Goal: Task Accomplishment & Management: Complete application form

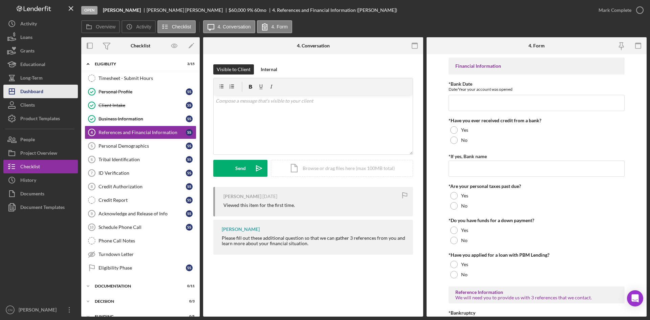
click at [38, 96] on div "Dashboard" at bounding box center [31, 92] width 23 height 15
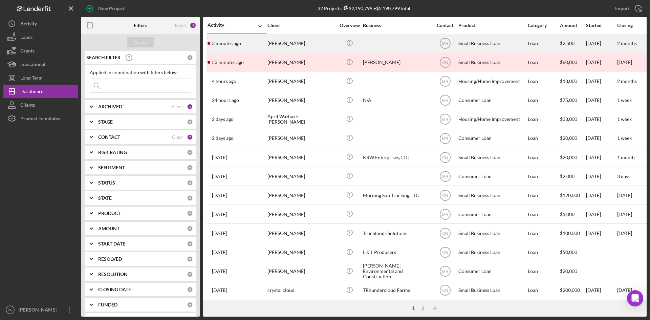
click at [273, 43] on div "[PERSON_NAME]" at bounding box center [302, 44] width 68 height 18
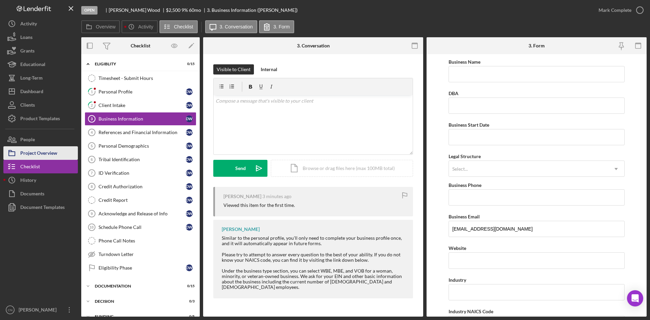
click at [37, 150] on div "Project Overview" at bounding box center [38, 153] width 37 height 15
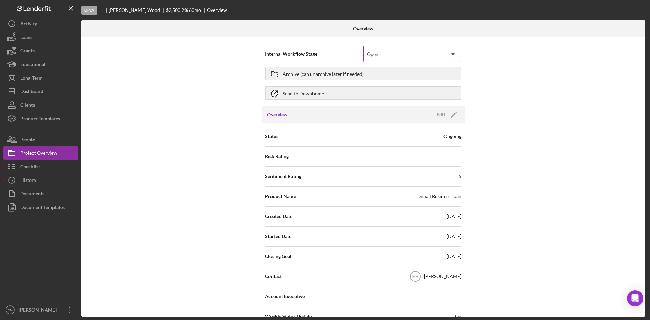
click at [399, 50] on div "Open" at bounding box center [404, 54] width 81 height 16
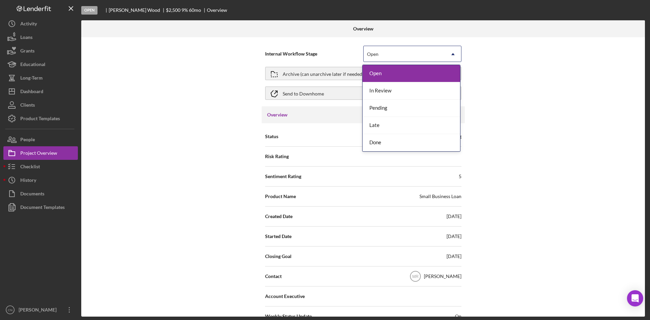
click at [399, 50] on div "Open" at bounding box center [404, 54] width 81 height 16
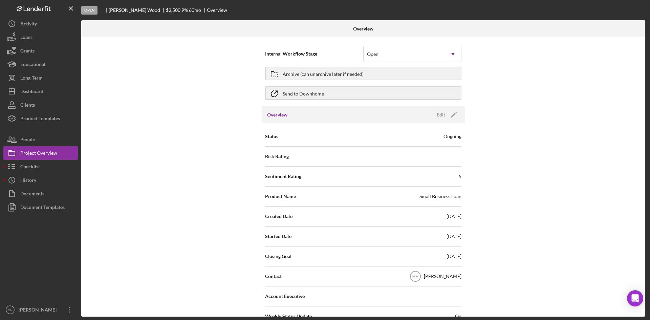
click at [454, 123] on div "Overview Edit Icon/Edit" at bounding box center [363, 114] width 203 height 17
click at [446, 115] on icon "Icon/Edit" at bounding box center [453, 114] width 17 height 17
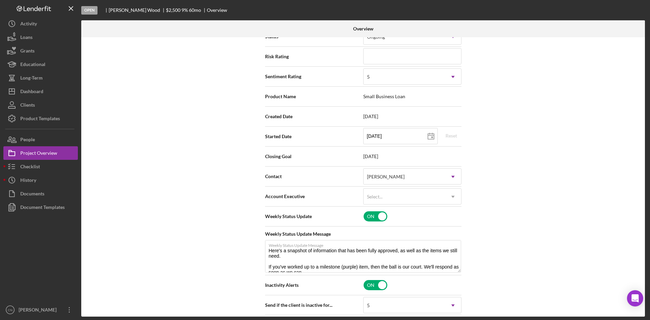
scroll to position [102, 0]
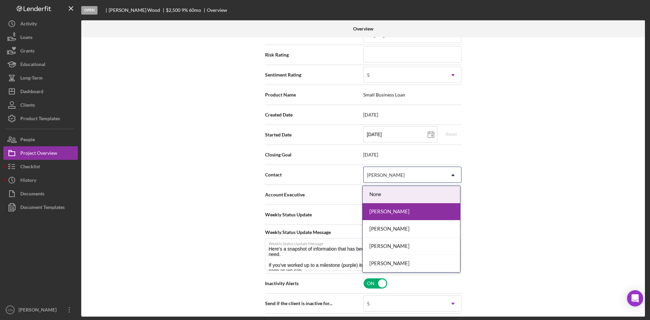
click at [457, 174] on icon "Icon/Dropdown Arrow" at bounding box center [453, 175] width 16 height 16
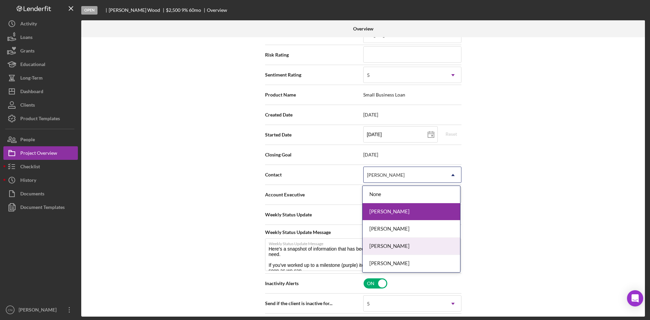
click at [398, 246] on div "[PERSON_NAME]" at bounding box center [412, 246] width 98 height 17
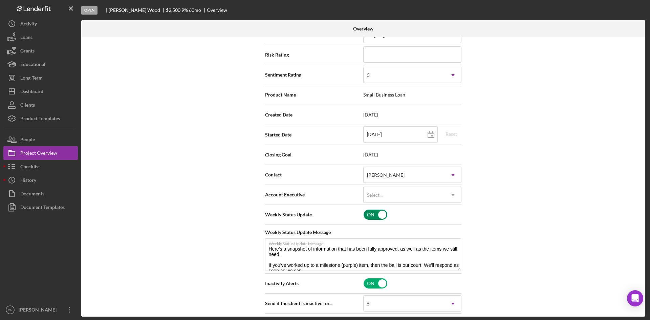
scroll to position [0, 0]
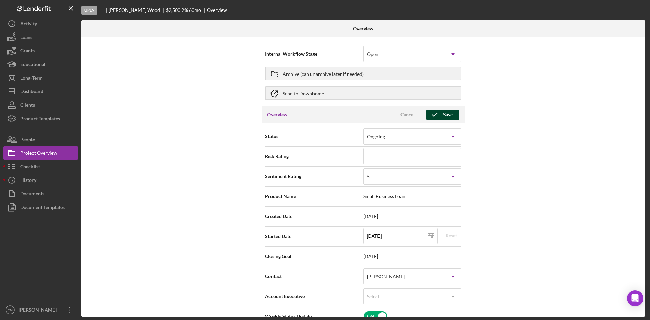
click at [437, 114] on icon "button" at bounding box center [434, 114] width 17 height 17
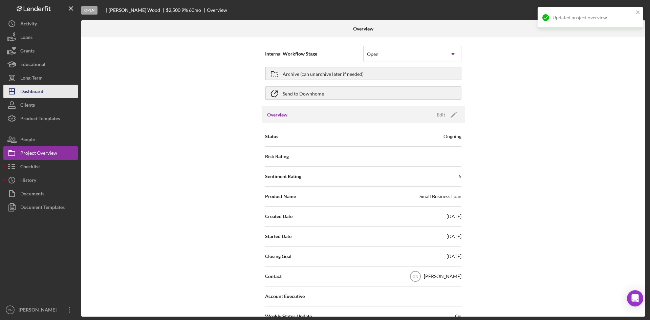
click at [36, 90] on div "Dashboard" at bounding box center [31, 92] width 23 height 15
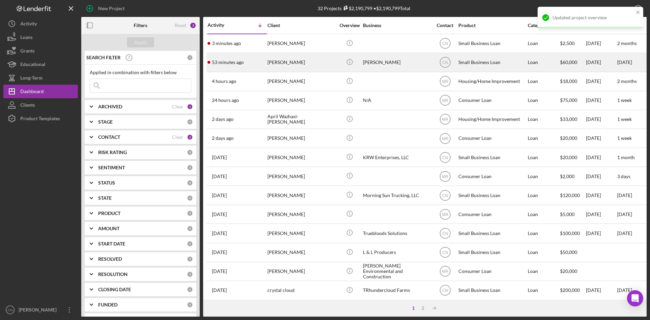
click at [273, 60] on div "[PERSON_NAME]" at bounding box center [302, 63] width 68 height 18
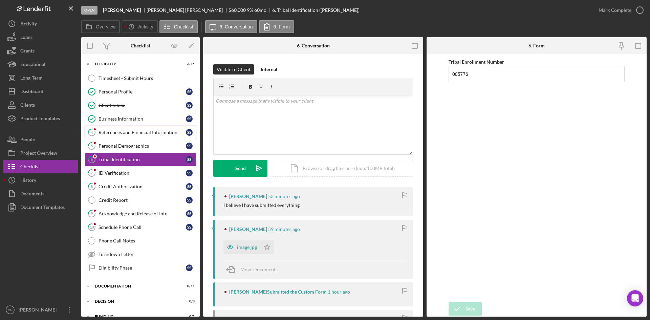
click at [115, 133] on div "References and Financial Information" at bounding box center [142, 132] width 87 height 5
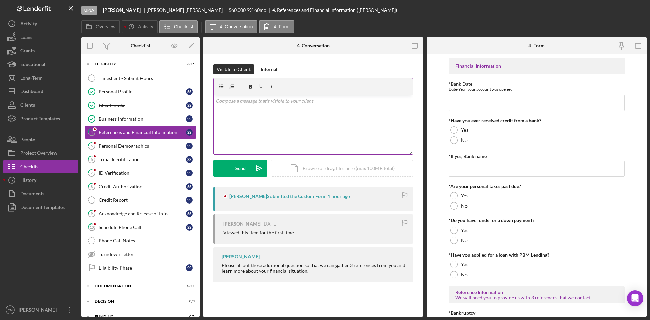
type input "[DATE]"
type input "THE EXCHAGE BANK"
type textarea "[PERSON_NAME] ,[STREET_ADDRESS] 918.396.9988"
type textarea "[PERSON_NAME] 2103 S JAVINE SKIATOOK OK 74070 918.625.6419"
type textarea "[PERSON_NAME] [STREET_ADDRESS] 918.695.3618"
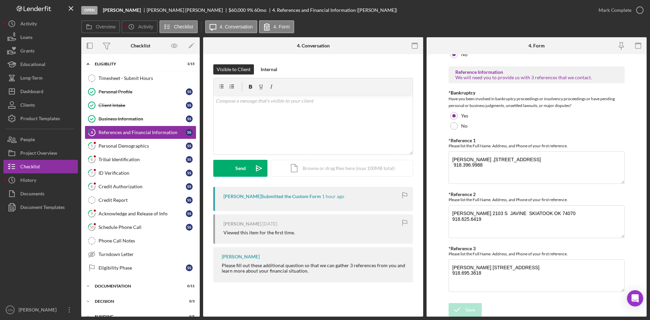
scroll to position [222, 0]
click at [96, 151] on icon "5" at bounding box center [91, 146] width 17 height 17
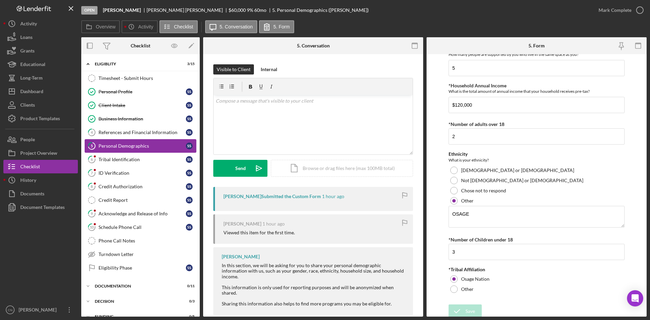
scroll to position [315, 0]
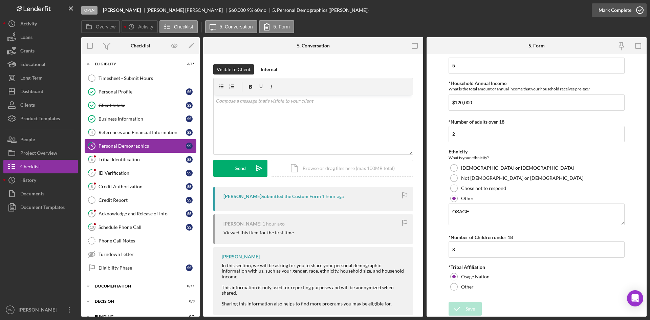
click at [637, 10] on icon "button" at bounding box center [640, 10] width 17 height 17
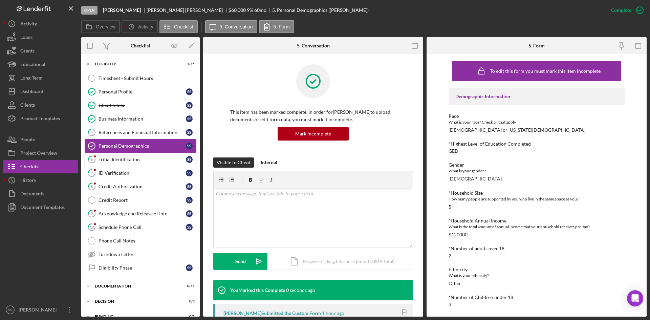
click at [120, 155] on link "6 Tribal Identification S S" at bounding box center [141, 160] width 112 height 14
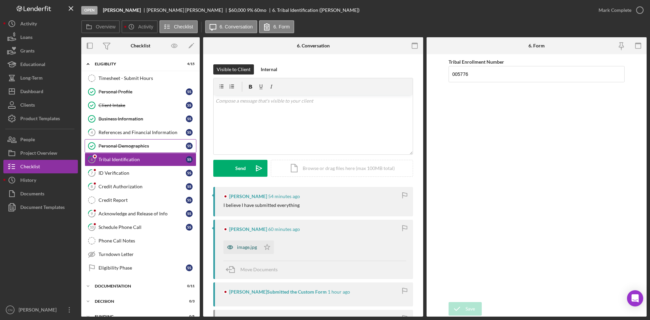
click at [253, 249] on div "image.jpg" at bounding box center [247, 247] width 20 height 5
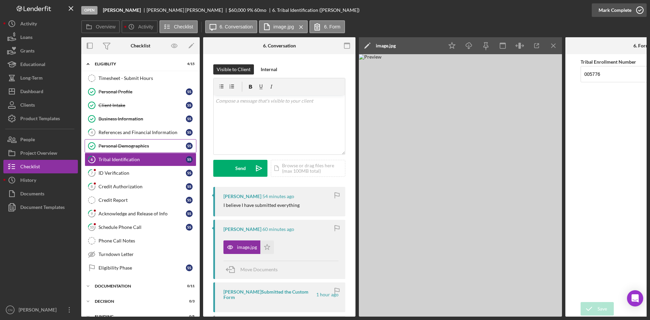
click at [639, 9] on icon "button" at bounding box center [640, 10] width 17 height 17
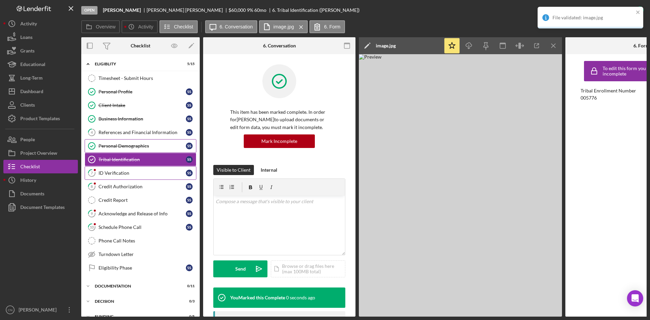
click at [118, 174] on div "ID Verification" at bounding box center [142, 172] width 87 height 5
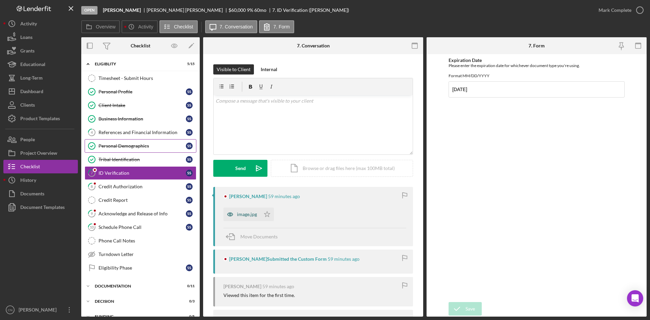
click at [235, 218] on icon "button" at bounding box center [231, 215] width 14 height 14
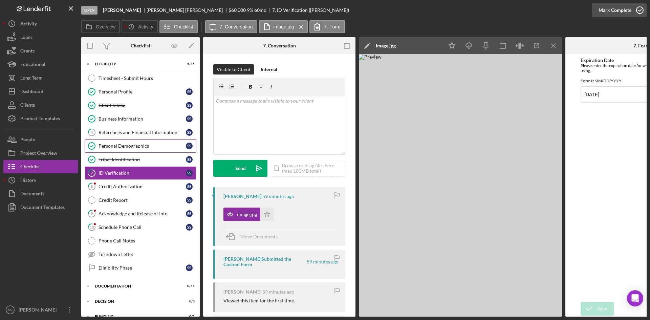
click at [638, 13] on icon "button" at bounding box center [640, 10] width 17 height 17
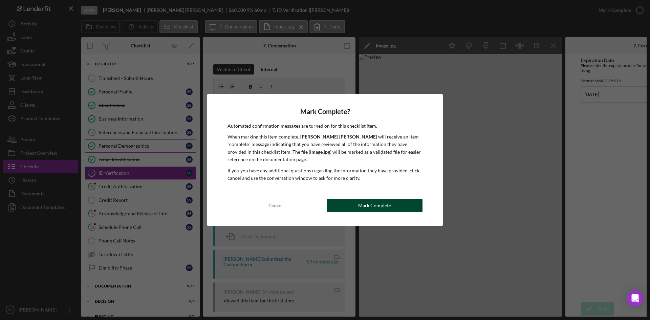
click at [337, 210] on button "Mark Complete" at bounding box center [375, 206] width 96 height 14
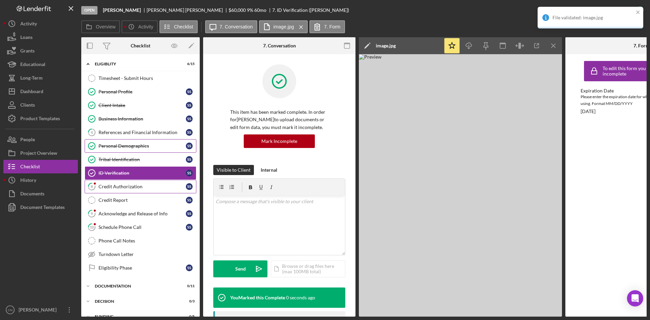
click at [124, 186] on div "Credit Authorization" at bounding box center [142, 186] width 87 height 5
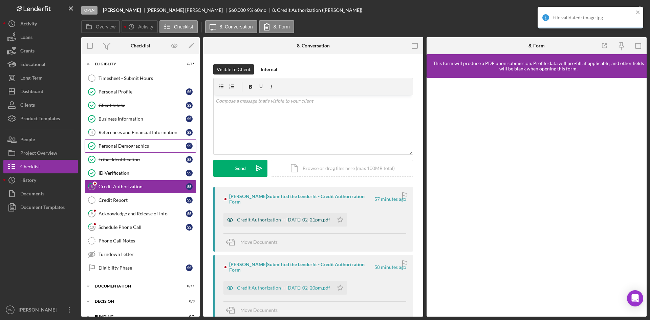
click at [289, 217] on div "Credit Authorization -- [DATE] 02_21pm.pdf" at bounding box center [283, 219] width 93 height 5
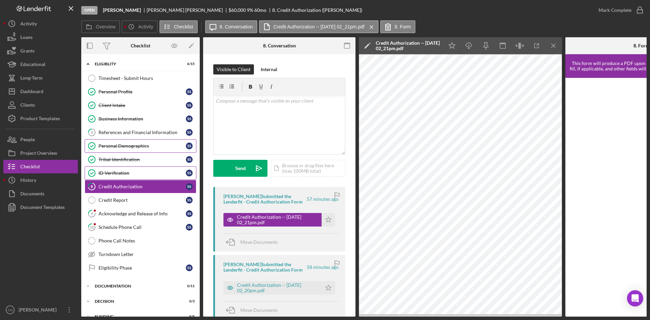
click at [116, 172] on div "ID Verification" at bounding box center [142, 172] width 87 height 5
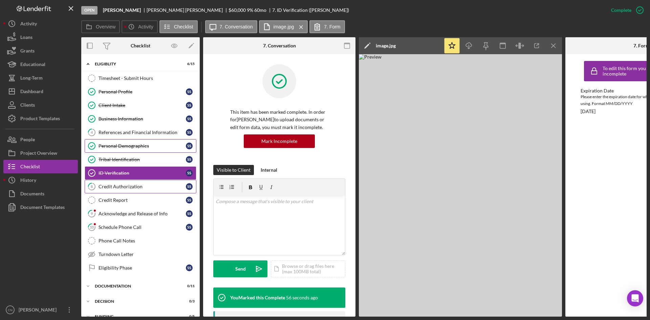
click at [112, 180] on link "8 Credit Authorization S S" at bounding box center [141, 187] width 112 height 14
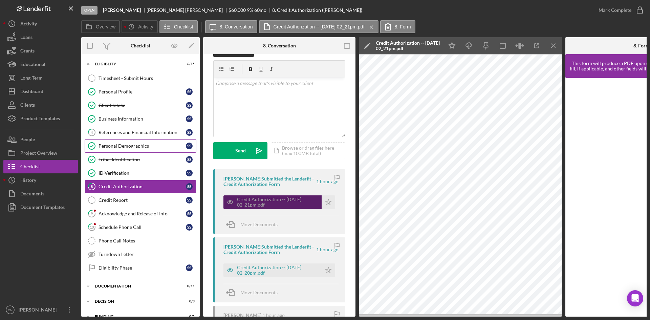
scroll to position [34, 0]
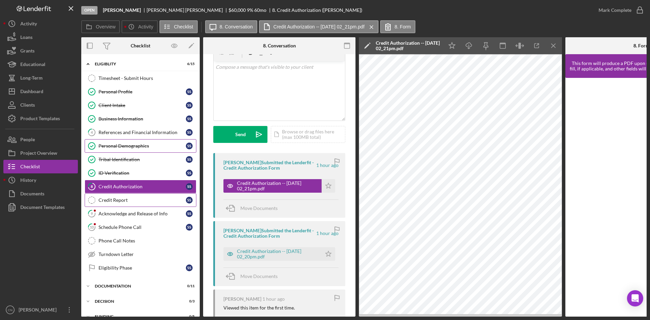
click at [108, 201] on div "Credit Report" at bounding box center [142, 199] width 87 height 5
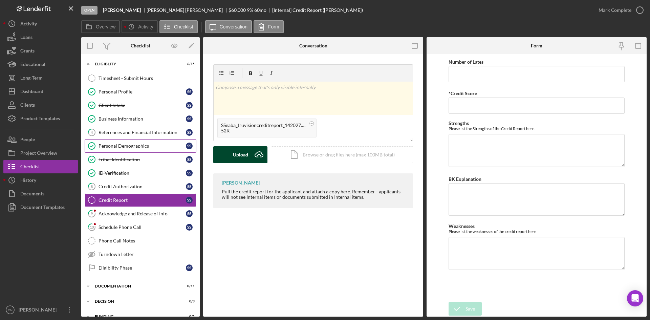
click at [239, 154] on div "Upload" at bounding box center [240, 154] width 15 height 17
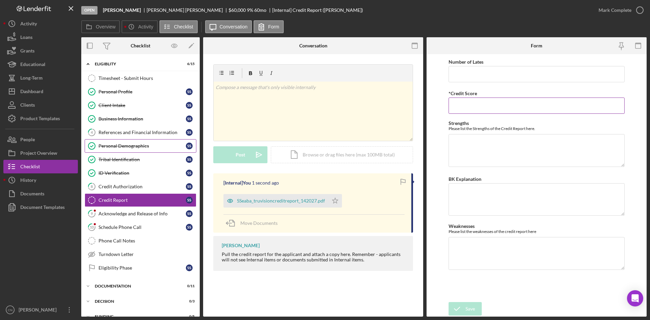
click at [468, 108] on input "*Credit Score" at bounding box center [537, 106] width 176 height 16
type input "615"
click at [464, 186] on textarea "BK Explanation" at bounding box center [537, 199] width 176 height 33
type textarea "Wife was in a bad car wreck and they were down to one income."
click at [331, 201] on icon "Icon/Star" at bounding box center [336, 201] width 14 height 14
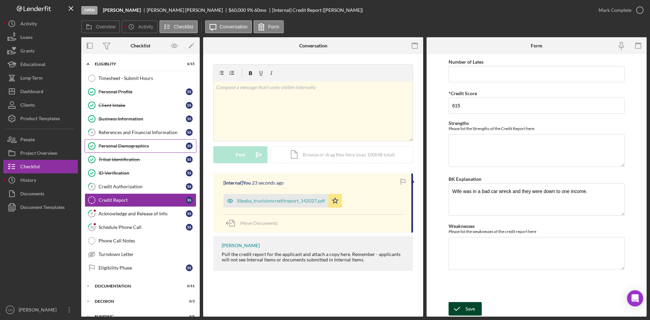
click at [461, 308] on icon "submit" at bounding box center [457, 308] width 17 height 17
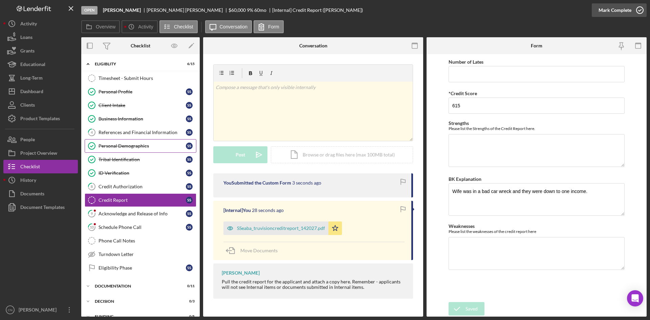
click at [637, 9] on icon "button" at bounding box center [640, 10] width 17 height 17
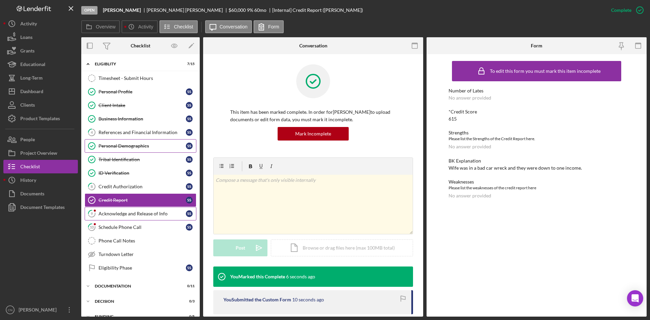
drag, startPoint x: 131, startPoint y: 215, endPoint x: 137, endPoint y: 215, distance: 5.5
click at [131, 215] on div "Acknowledge and Release of Info" at bounding box center [142, 213] width 87 height 5
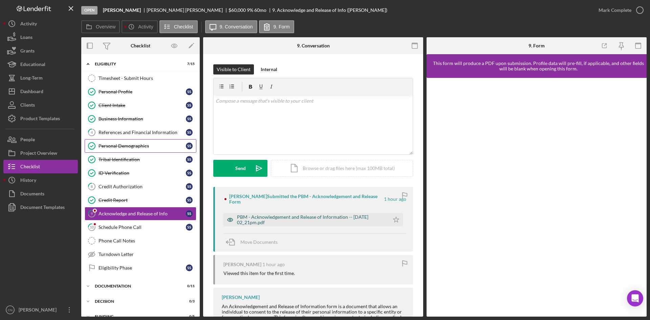
click at [276, 214] on div "PBM - Acknowledgement and Release of Information -- [DATE] 02_21pm.pdf" at bounding box center [311, 219] width 149 height 11
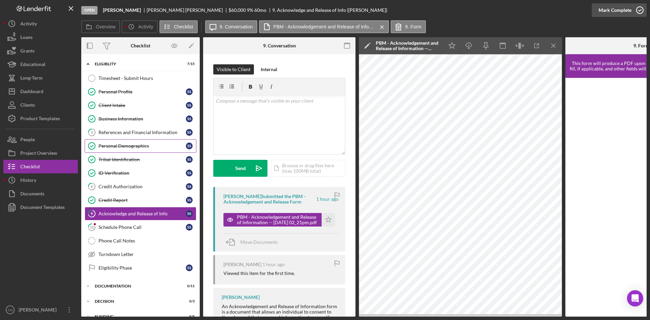
click at [638, 8] on icon "button" at bounding box center [640, 10] width 17 height 17
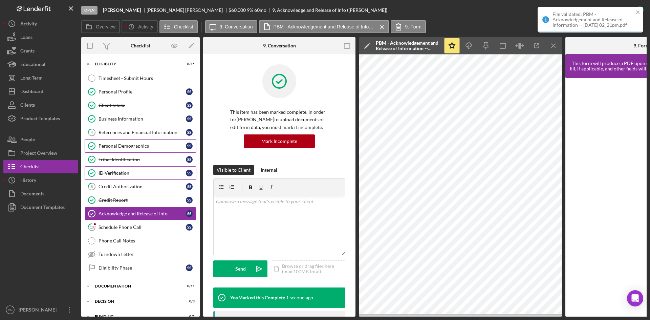
click at [113, 174] on div "ID Verification" at bounding box center [142, 172] width 87 height 5
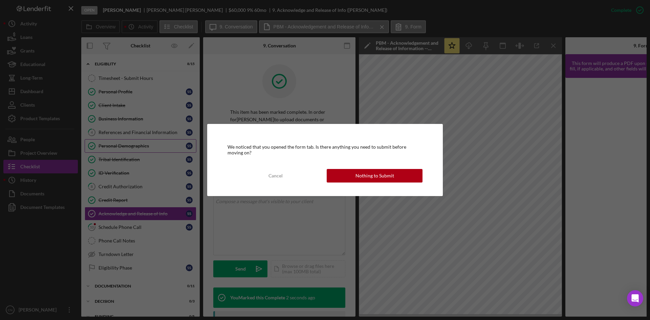
click at [112, 186] on div "We noticed that you opened the form tab. Is there anything you need to submit b…" at bounding box center [325, 160] width 650 height 320
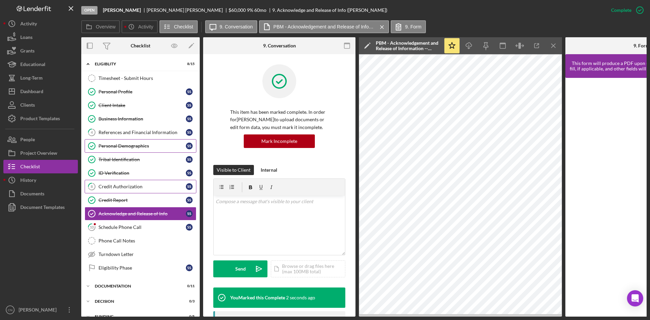
click at [112, 186] on div "Credit Authorization" at bounding box center [142, 186] width 87 height 5
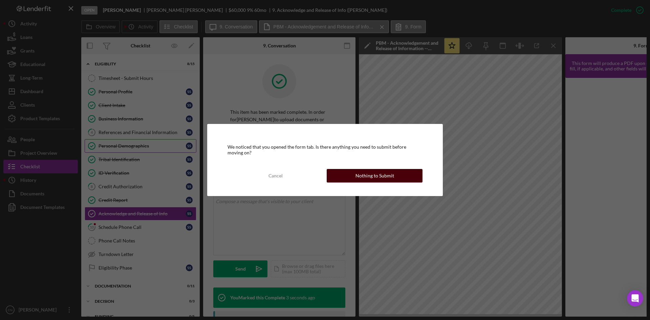
click at [387, 177] on div "Nothing to Submit" at bounding box center [375, 176] width 39 height 14
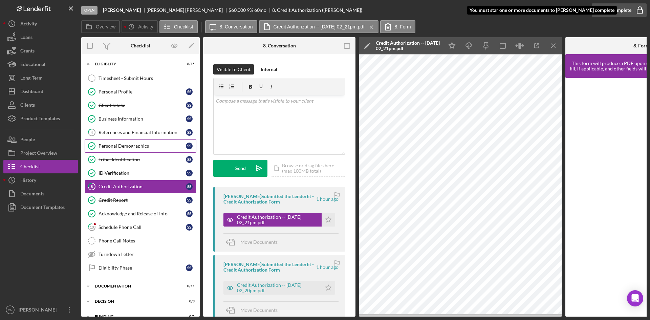
click at [638, 11] on rect "button" at bounding box center [639, 11] width 5 height 3
click at [328, 218] on icon "Icon/Star" at bounding box center [329, 220] width 14 height 14
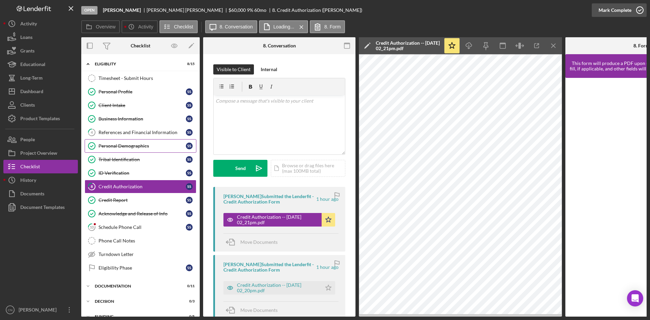
click at [635, 14] on icon "button" at bounding box center [640, 10] width 17 height 17
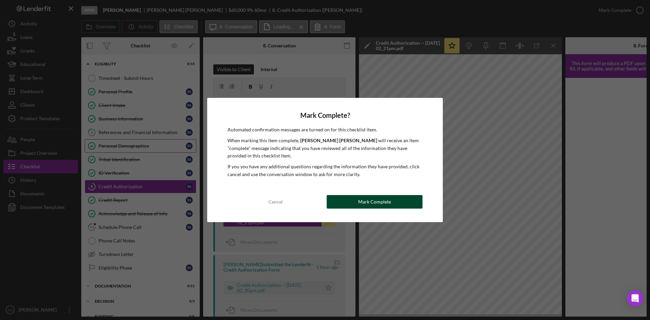
click at [398, 202] on button "Mark Complete" at bounding box center [375, 202] width 96 height 14
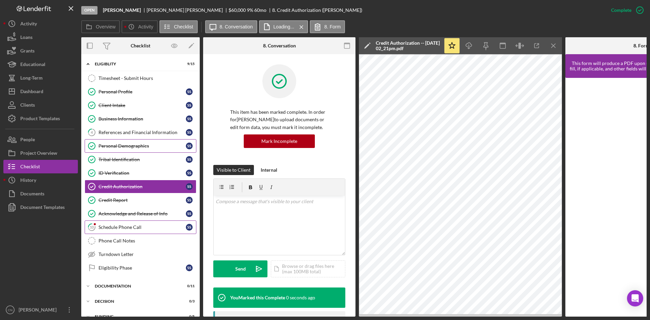
click at [109, 225] on div "Schedule Phone Call" at bounding box center [142, 227] width 87 height 5
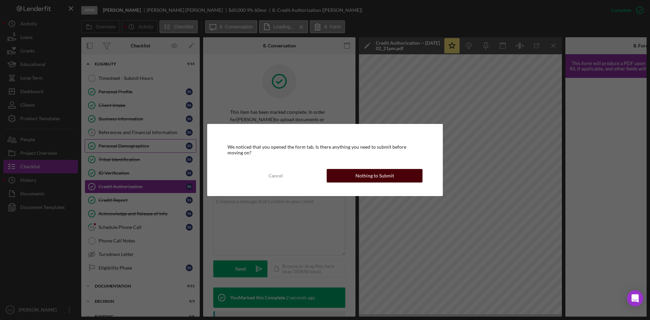
click at [379, 180] on div "Nothing to Submit" at bounding box center [375, 176] width 39 height 14
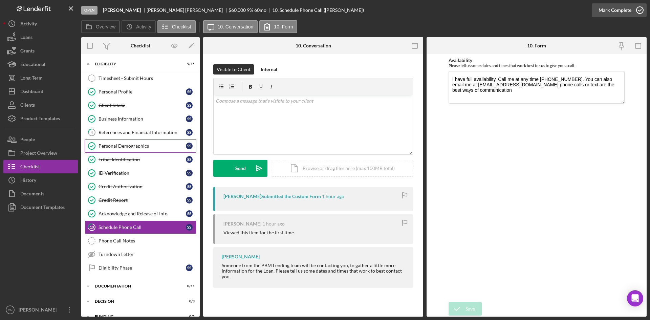
click at [636, 11] on icon "button" at bounding box center [640, 10] width 17 height 17
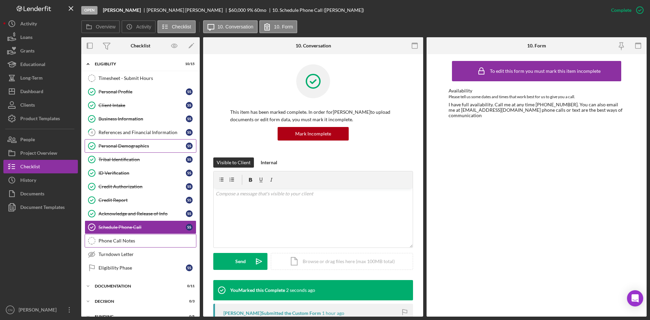
click at [105, 238] on div "Phone Call Notes" at bounding box center [148, 240] width 98 height 5
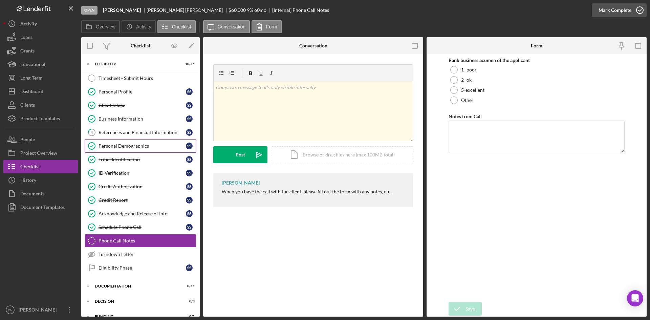
click at [639, 11] on icon "button" at bounding box center [640, 10] width 17 height 17
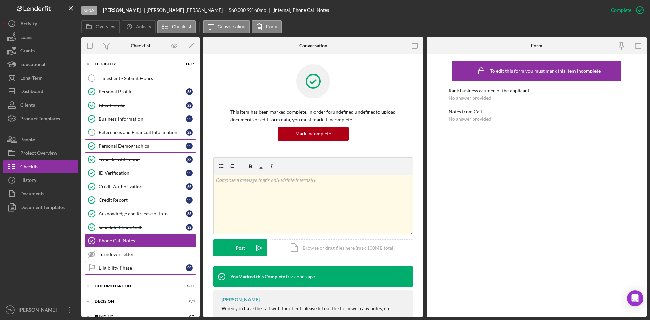
click at [118, 266] on div "Eligibility Phase" at bounding box center [142, 267] width 87 height 5
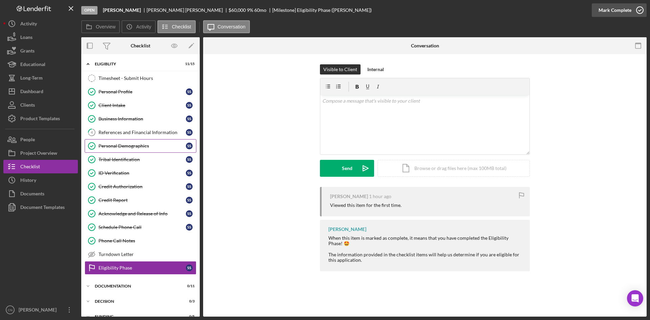
click at [643, 8] on icon "button" at bounding box center [640, 10] width 17 height 17
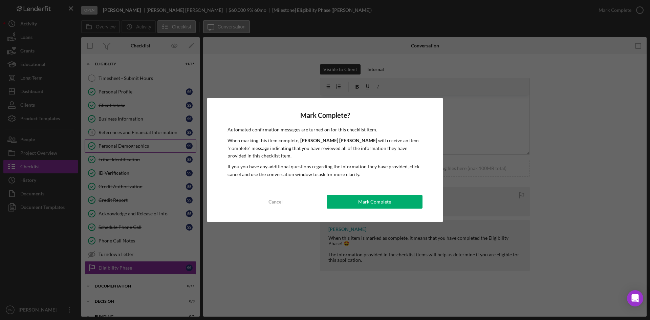
drag, startPoint x: 412, startPoint y: 198, endPoint x: 283, endPoint y: 204, distance: 128.8
click at [411, 198] on button "Mark Complete" at bounding box center [375, 202] width 96 height 14
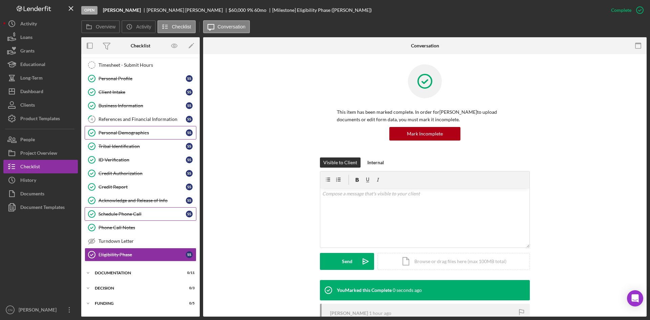
scroll to position [26, 0]
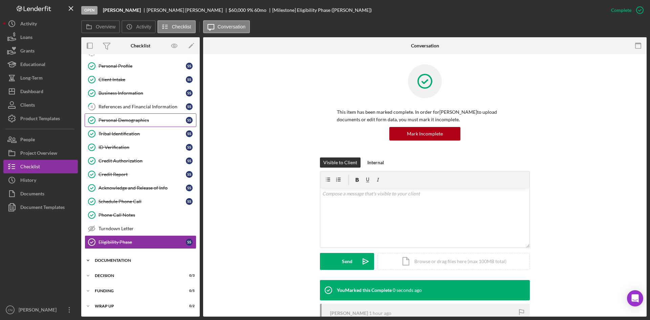
click at [103, 261] on div "Documentation" at bounding box center [143, 260] width 97 height 4
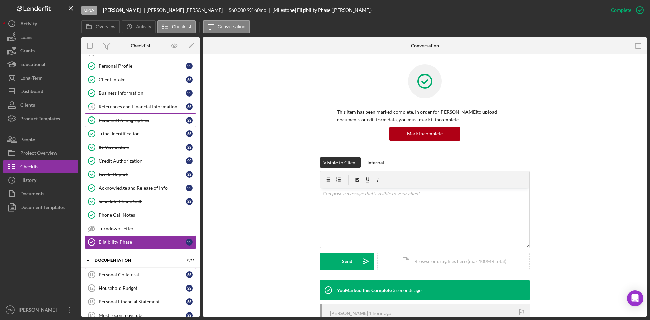
click at [108, 278] on link "Personal Collateral 11 Personal Collateral S S" at bounding box center [141, 275] width 112 height 14
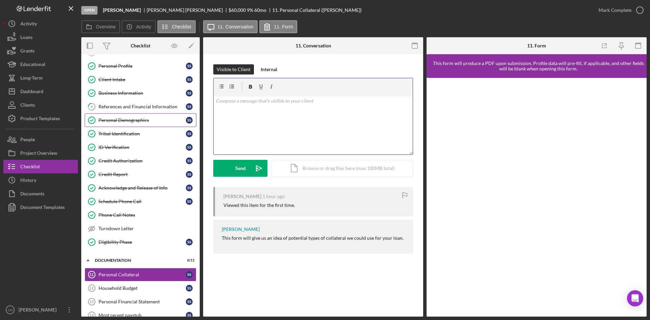
click at [235, 107] on div "v Color teal Color pink Remove color Add row above Add row below Add column bef…" at bounding box center [313, 124] width 199 height 59
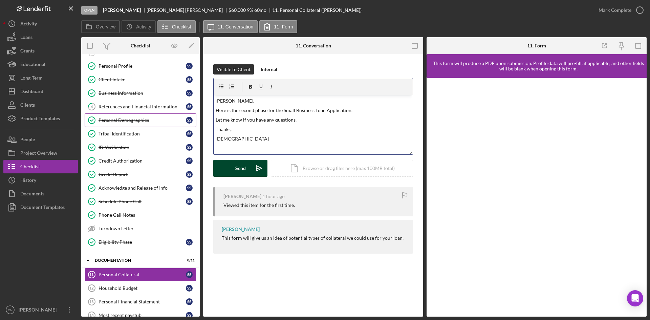
click at [246, 169] on button "Send Icon/icon-invite-send" at bounding box center [240, 168] width 54 height 17
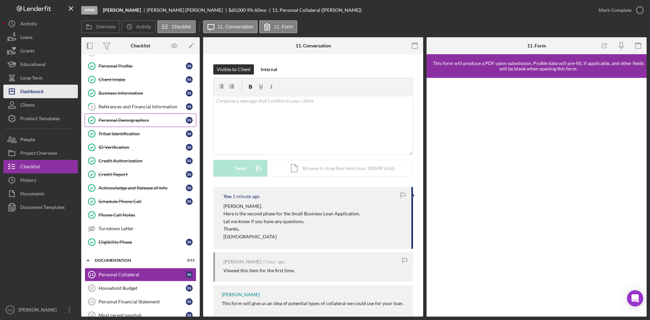
click at [29, 91] on div "Dashboard" at bounding box center [31, 92] width 23 height 15
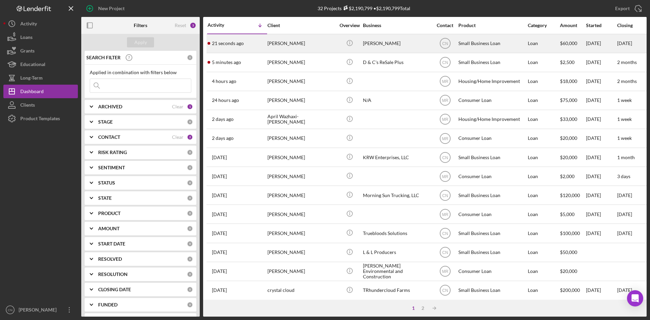
click at [277, 43] on div "[PERSON_NAME]" at bounding box center [302, 44] width 68 height 18
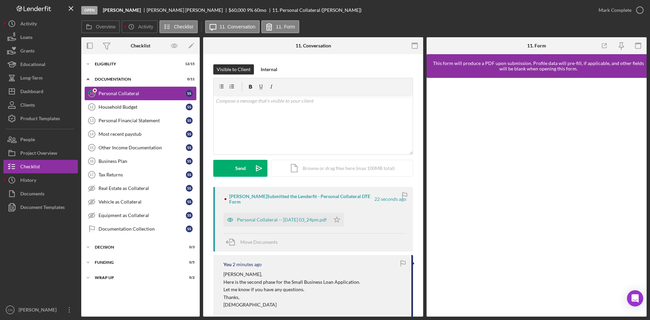
click at [102, 95] on div "Personal Collateral" at bounding box center [142, 93] width 87 height 5
click at [124, 91] on div "Personal Collateral" at bounding box center [142, 93] width 87 height 5
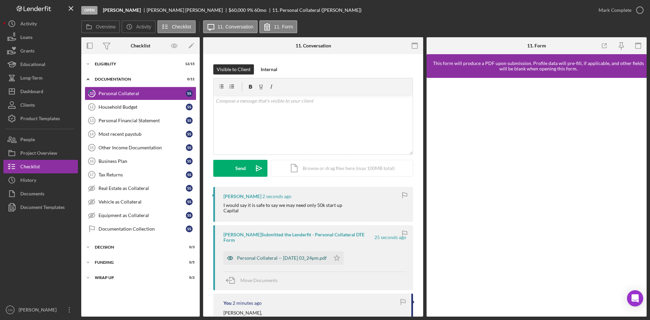
click at [284, 255] on div "Personal Collateral -- [DATE] 03_24pm.pdf" at bounding box center [282, 257] width 90 height 5
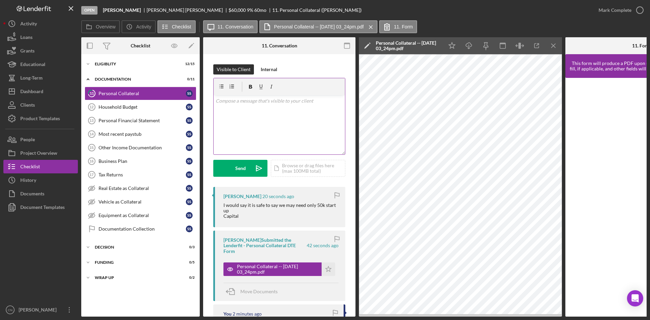
click at [232, 107] on div "v Color teal Color pink Remove color Add row above Add row below Add column bef…" at bounding box center [279, 124] width 131 height 59
click at [235, 168] on button "Send Icon/icon-invite-send" at bounding box center [240, 168] width 54 height 17
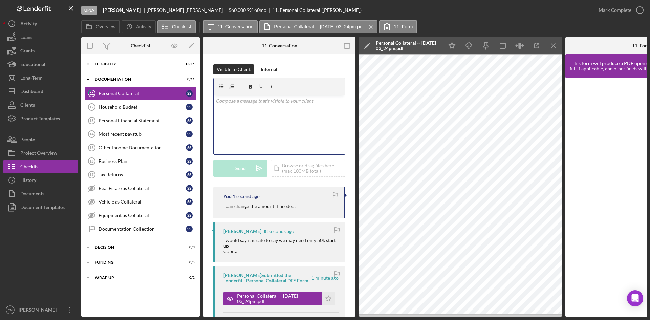
click at [239, 111] on div "v Color teal Color pink Remove color Add row above Add row below Add column bef…" at bounding box center [279, 124] width 131 height 59
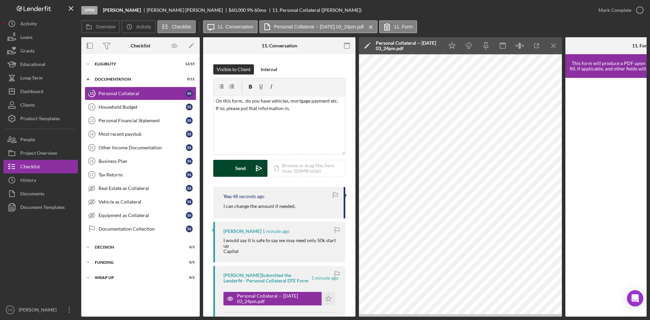
click at [243, 163] on div "Send" at bounding box center [240, 168] width 10 height 17
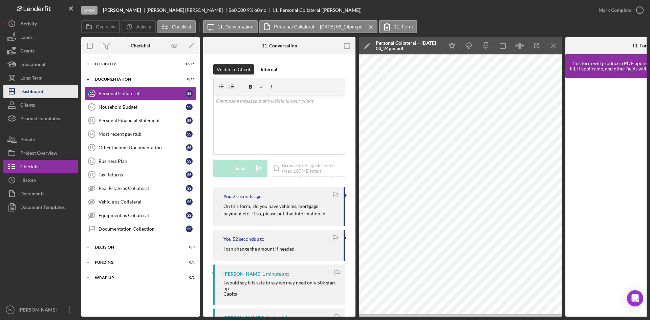
click at [27, 90] on div "Dashboard" at bounding box center [31, 92] width 23 height 15
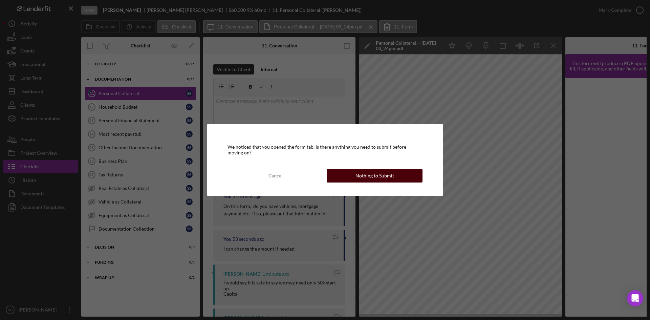
click at [388, 179] on div "Nothing to Submit" at bounding box center [375, 176] width 39 height 14
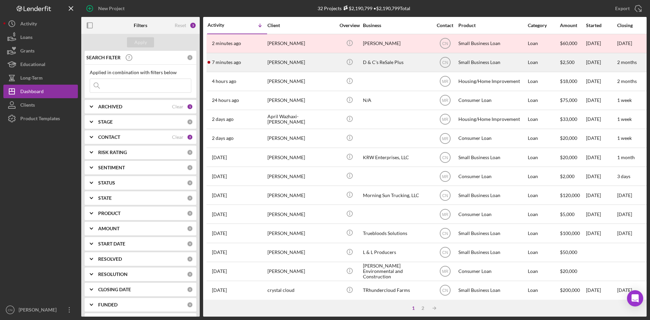
click at [294, 60] on div "[PERSON_NAME]" at bounding box center [302, 63] width 68 height 18
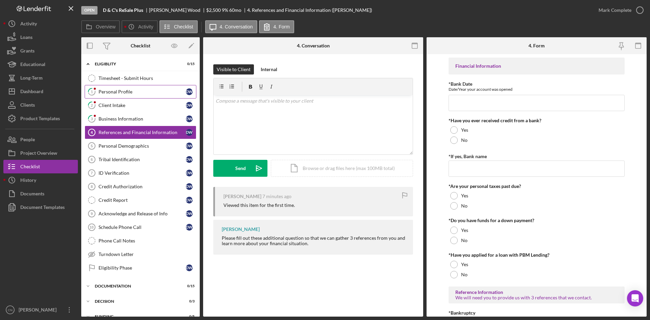
click at [114, 91] on div "Personal Profile" at bounding box center [142, 91] width 87 height 5
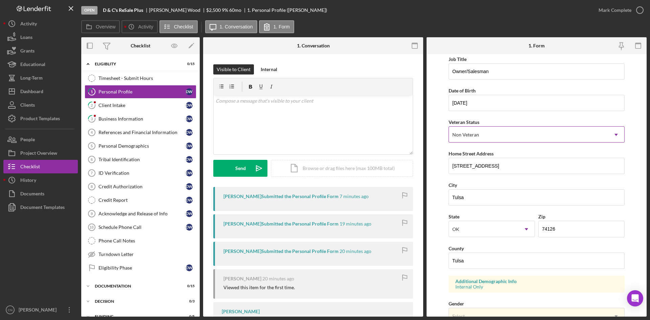
scroll to position [68, 0]
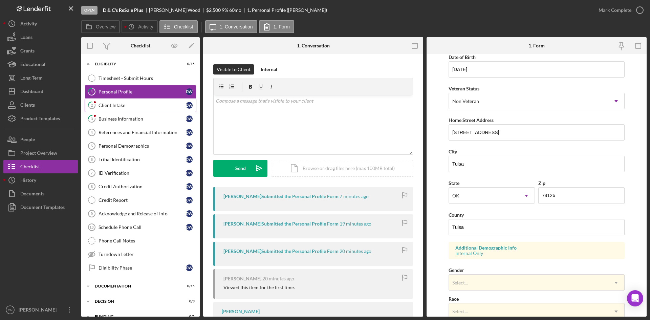
click at [118, 105] on div "Client Intake" at bounding box center [142, 105] width 87 height 5
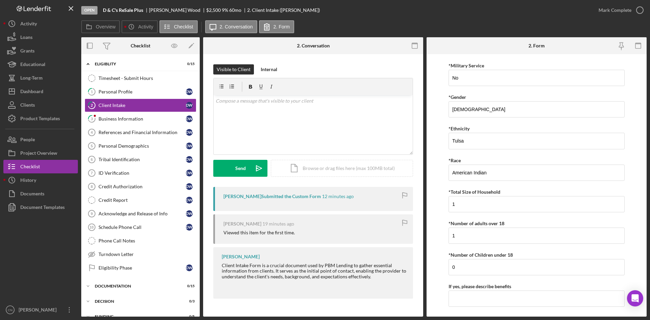
scroll to position [1216, 0]
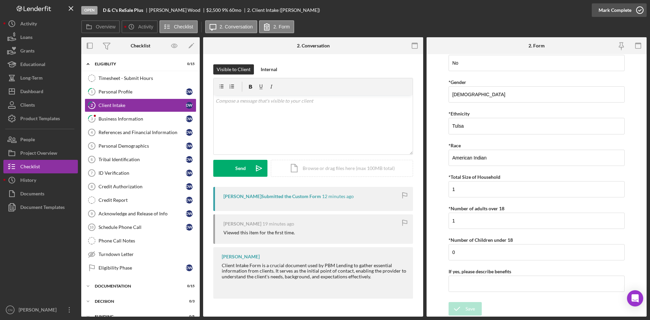
click at [640, 9] on icon "button" at bounding box center [640, 10] width 17 height 17
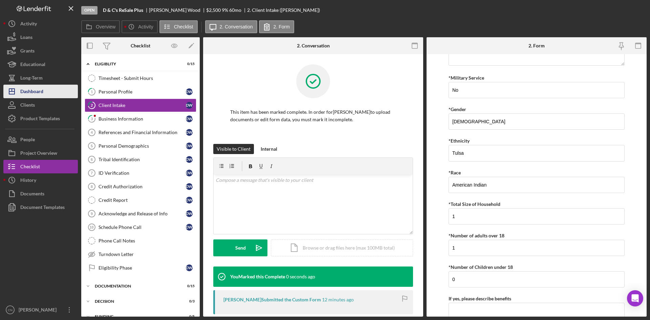
scroll to position [1243, 0]
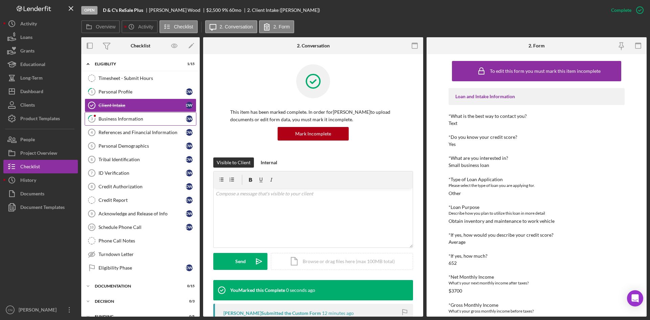
click at [116, 117] on link "3 Business Information D W" at bounding box center [141, 119] width 112 height 14
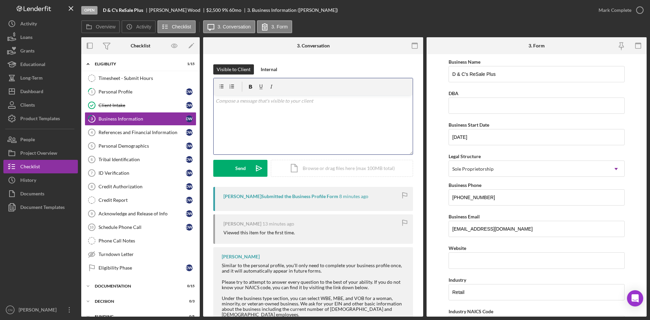
click at [246, 107] on div "v Color teal Color pink Remove color Add row above Add row below Add column bef…" at bounding box center [313, 124] width 199 height 59
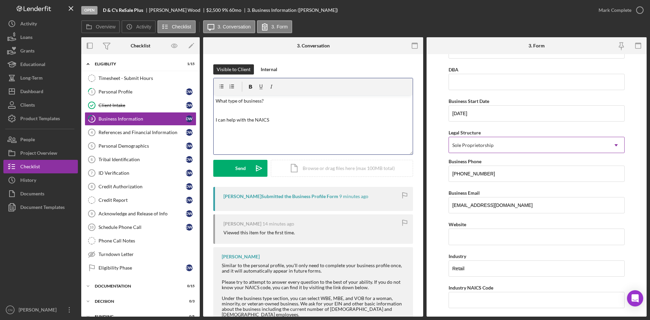
scroll to position [34, 0]
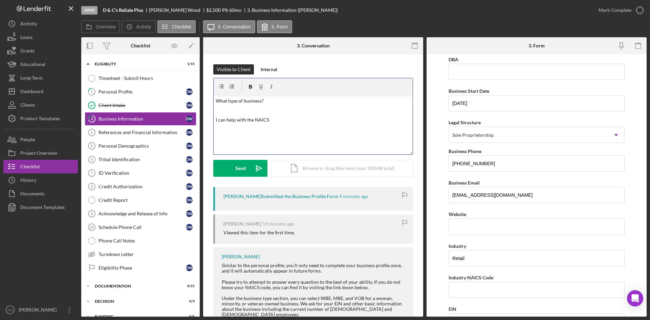
click at [328, 122] on p "I can help with the NAICS" at bounding box center [313, 119] width 195 height 7
click at [240, 168] on div "Send" at bounding box center [240, 168] width 10 height 17
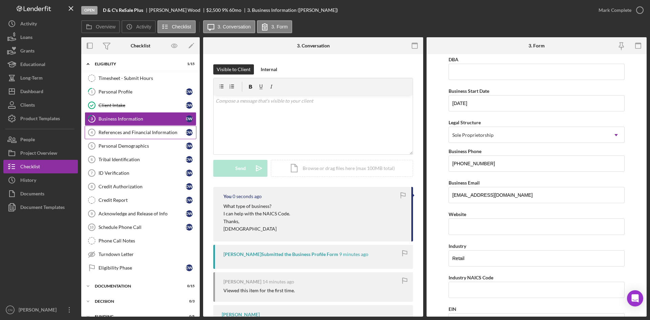
click at [115, 129] on link "References and Financial Information 4 References and Financial Information D W" at bounding box center [141, 133] width 112 height 14
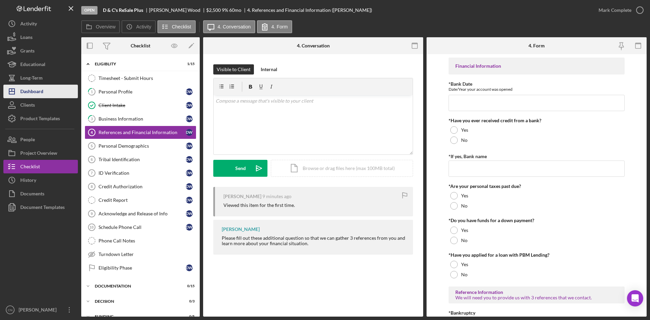
click at [34, 89] on div "Dashboard" at bounding box center [31, 92] width 23 height 15
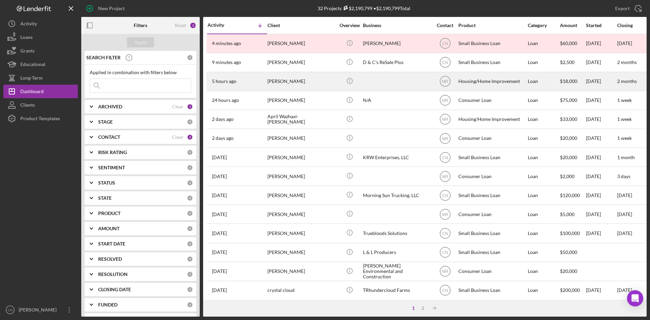
click at [277, 84] on div "[PERSON_NAME]" at bounding box center [302, 81] width 68 height 18
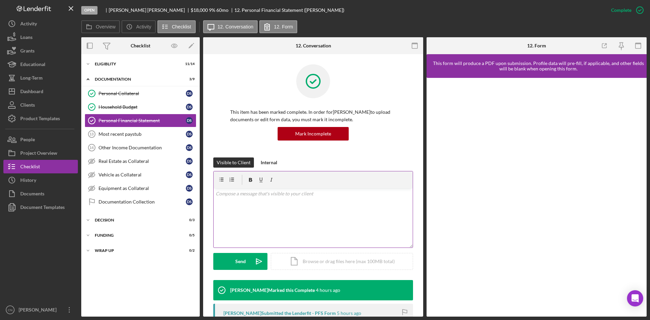
scroll to position [131, 0]
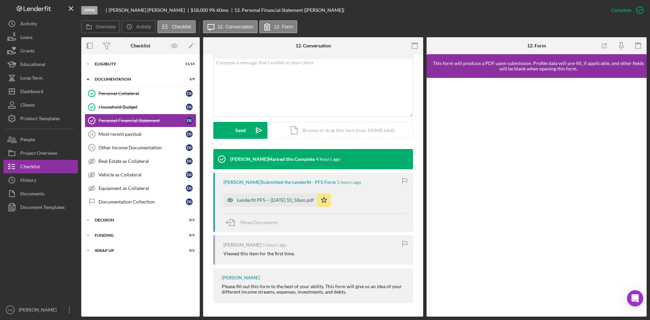
click at [279, 201] on div "Lenderfit PFS -- [DATE] 10_58am.pdf" at bounding box center [275, 199] width 77 height 5
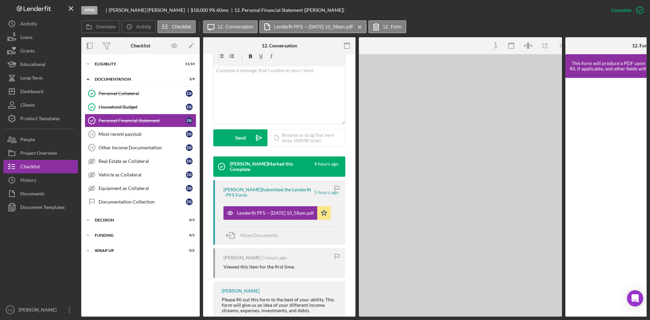
scroll to position [139, 0]
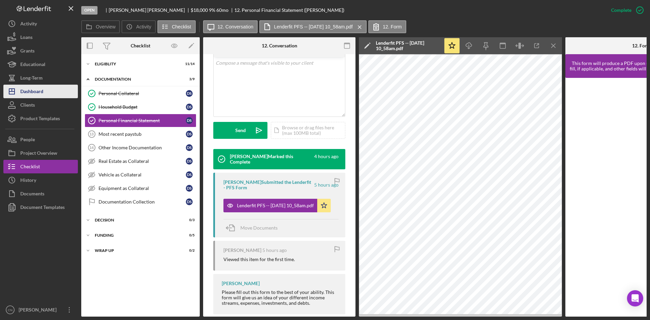
click at [47, 88] on button "Icon/Dashboard Dashboard" at bounding box center [40, 92] width 75 height 14
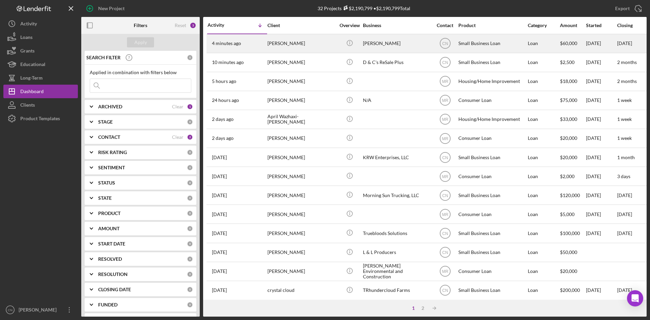
click at [283, 43] on div "[PERSON_NAME]" at bounding box center [302, 44] width 68 height 18
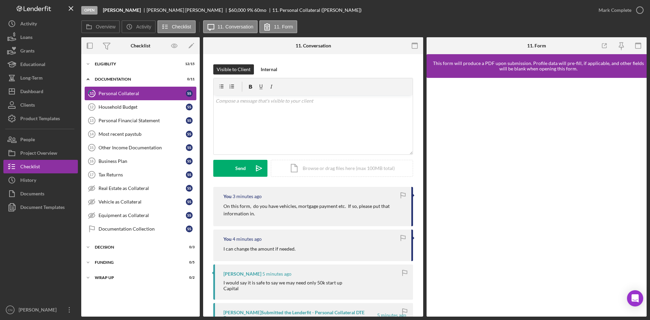
click at [107, 91] on div "Personal Collateral" at bounding box center [142, 93] width 87 height 5
click at [33, 94] on div "Dashboard" at bounding box center [31, 92] width 23 height 15
